Goal: Navigation & Orientation: Find specific page/section

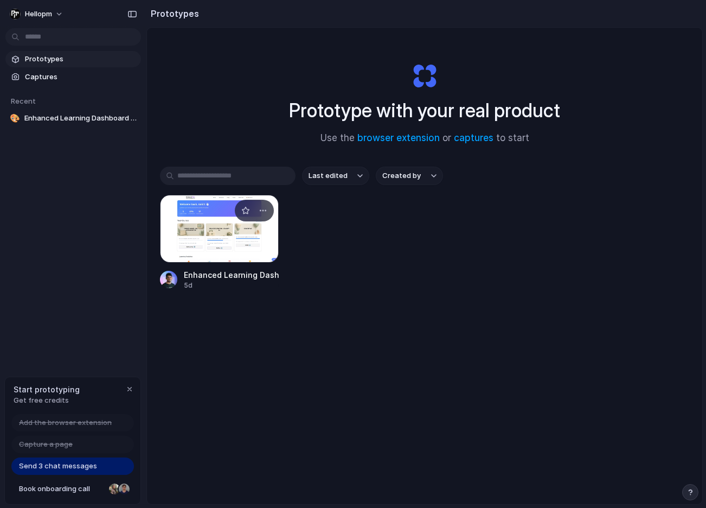
click at [221, 249] on div at bounding box center [219, 229] width 119 height 68
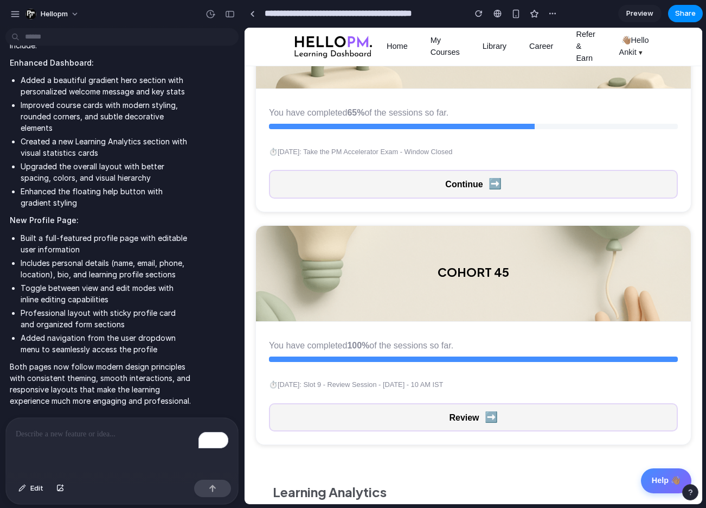
scroll to position [517, 0]
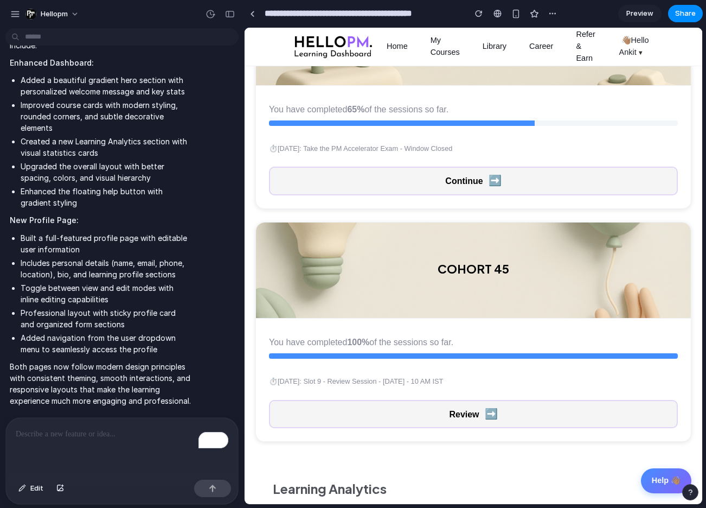
drag, startPoint x: 247, startPoint y: 134, endPoint x: 187, endPoint y: 139, distance: 59.9
click at [245, 139] on html "Home My Courses Library Career Refer & Earn 👋🏽 Hello Ankit ▼ [EMAIL_ADDRESS][DO…" at bounding box center [474, 123] width 458 height 1224
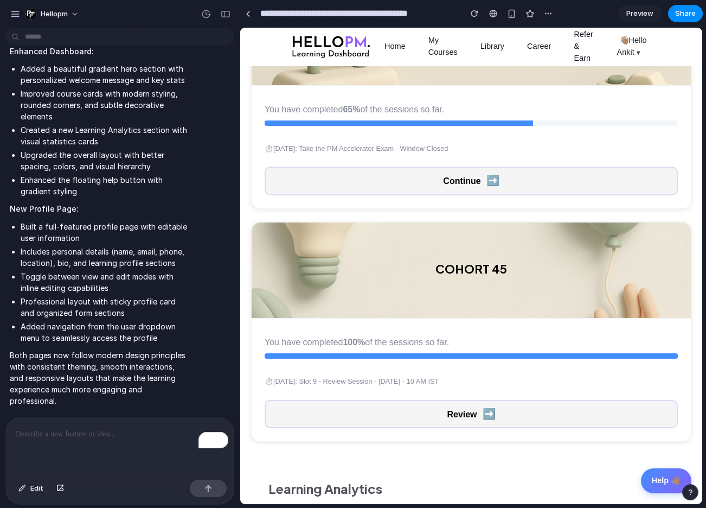
scroll to position [284, 0]
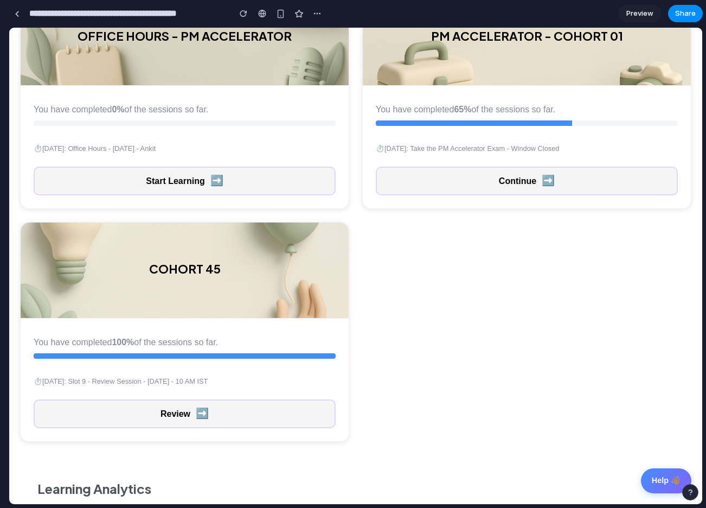
drag, startPoint x: 242, startPoint y: 142, endPoint x: -71, endPoint y: 199, distance: 317.7
click at [0, 199] on html "hellopm Improve the overall design of the dashboard. And create one more page w…" at bounding box center [353, 254] width 706 height 508
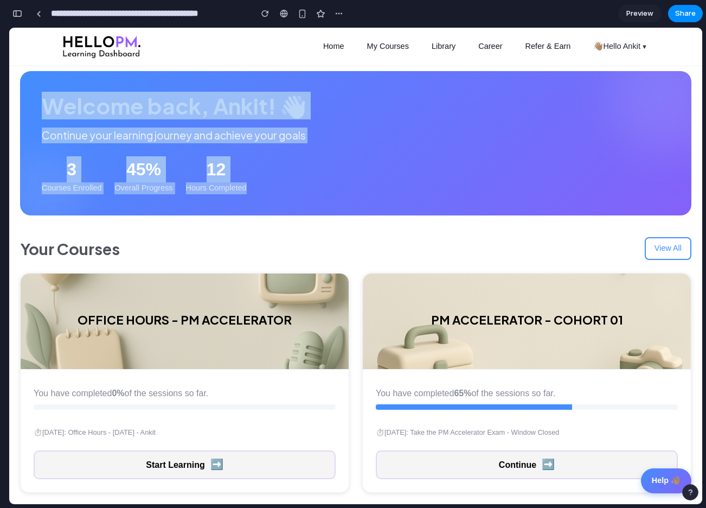
drag, startPoint x: 42, startPoint y: 105, endPoint x: 262, endPoint y: 186, distance: 234.7
click at [262, 186] on div "Welcome back, Ankit! 👋 Continue your learning journey and achieve your goals 3 …" at bounding box center [356, 143] width 628 height 101
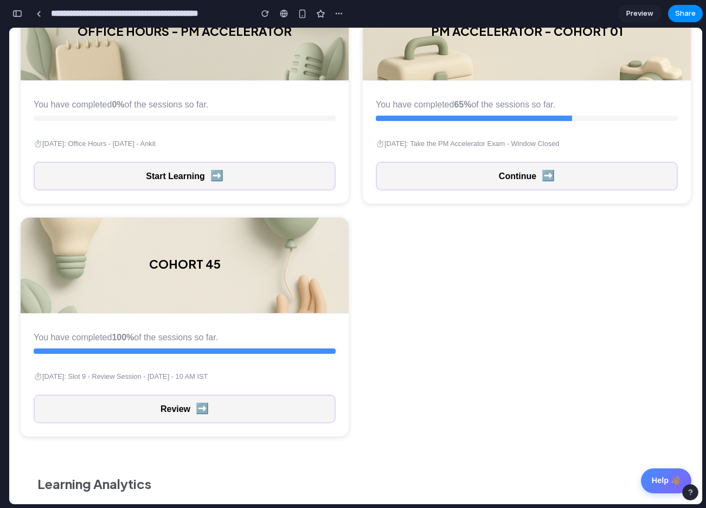
scroll to position [415, 0]
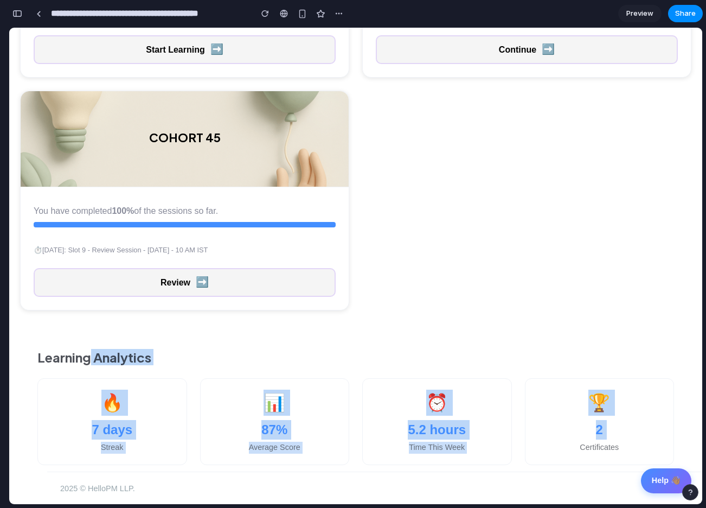
drag, startPoint x: 91, startPoint y: 354, endPoint x: 551, endPoint y: 444, distance: 469.0
click at [551, 444] on div "Learning Analytics 🔥 7 days Streak 📊 87% Average Score ⏰ 5.2 hours Time This We…" at bounding box center [356, 407] width 672 height 150
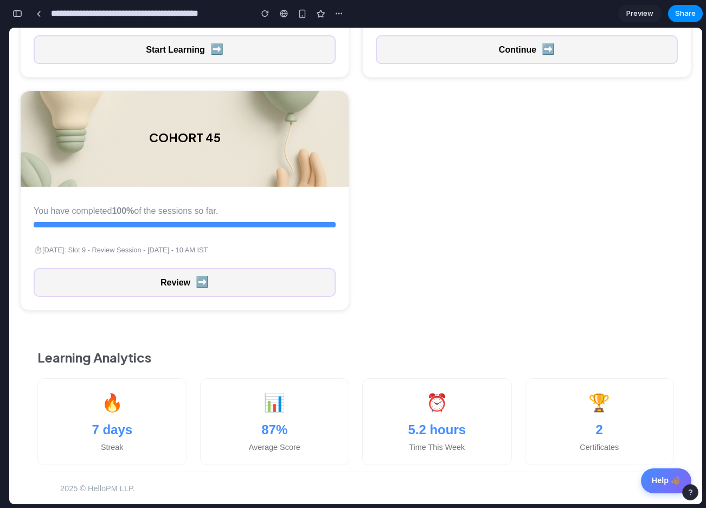
click at [523, 333] on div "Learning Analytics 🔥 7 days Streak 📊 87% Average Score ⏰ 5.2 hours Time This We…" at bounding box center [356, 407] width 672 height 150
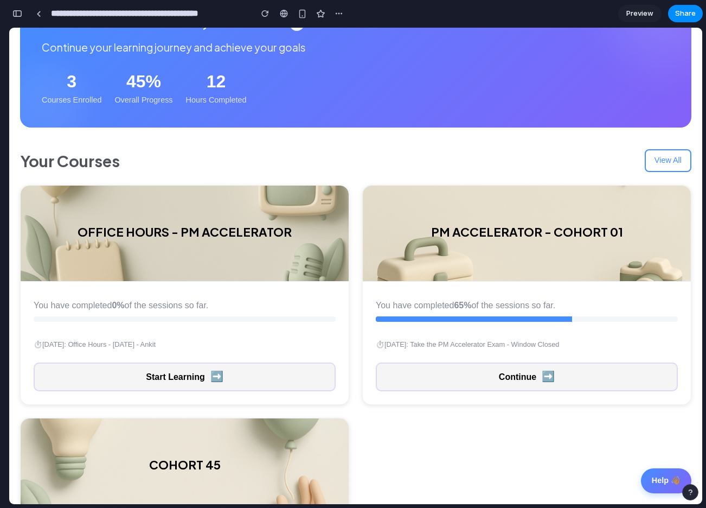
scroll to position [0, 0]
